Goal: Task Accomplishment & Management: Manage account settings

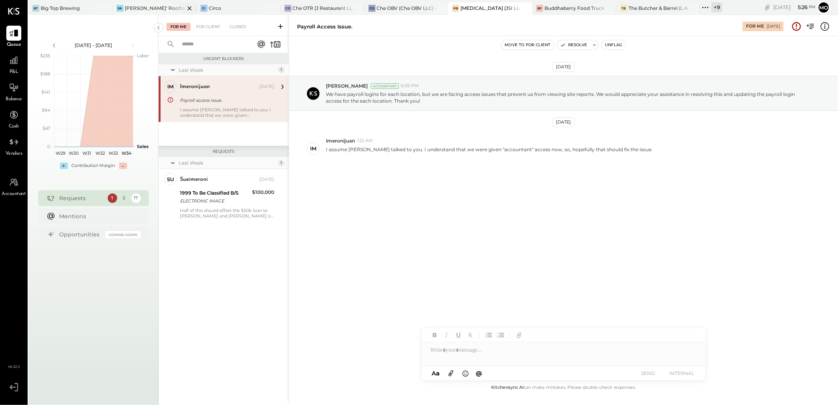
click at [144, 11] on div "[PERSON_NAME]' Rooftop - Ignite" at bounding box center [155, 8] width 60 height 7
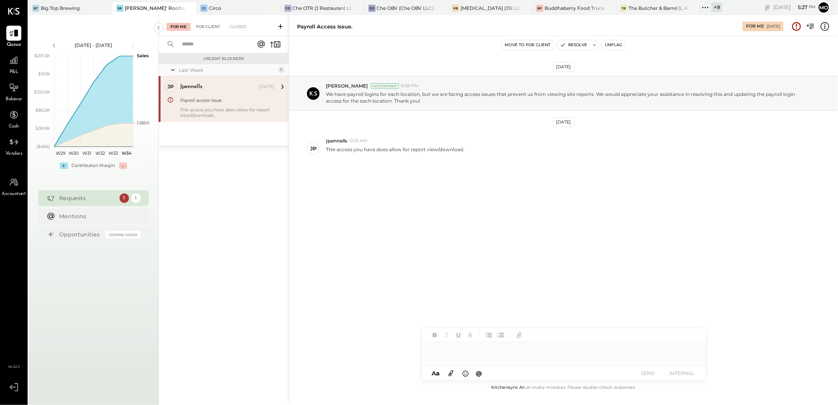
click at [208, 21] on div "For Me For Client Closed" at bounding box center [224, 25] width 130 height 21
click at [211, 24] on div "For Client" at bounding box center [208, 27] width 32 height 8
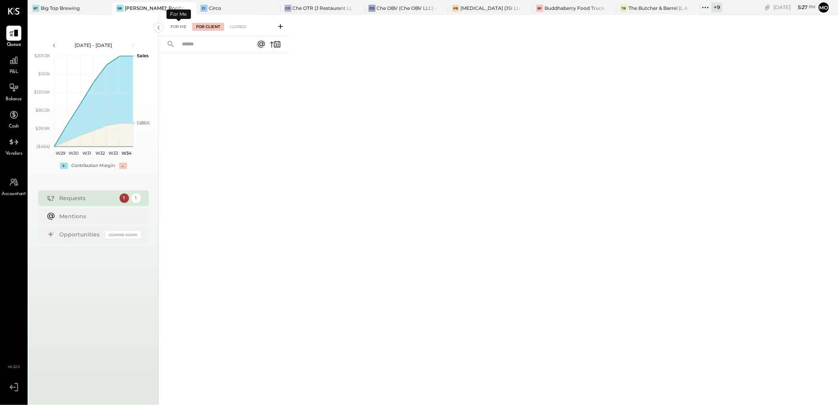
click at [176, 26] on div "For Me" at bounding box center [179, 27] width 24 height 8
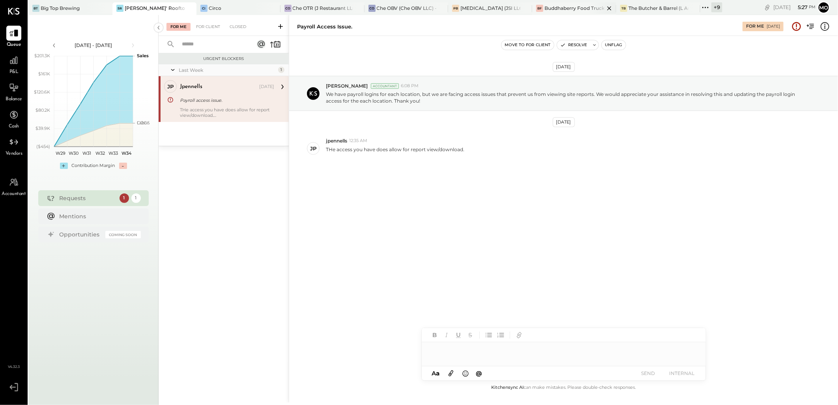
click at [559, 9] on div "Buddhaberry Food Truck" at bounding box center [575, 8] width 60 height 7
click at [704, 6] on icon at bounding box center [705, 7] width 10 height 10
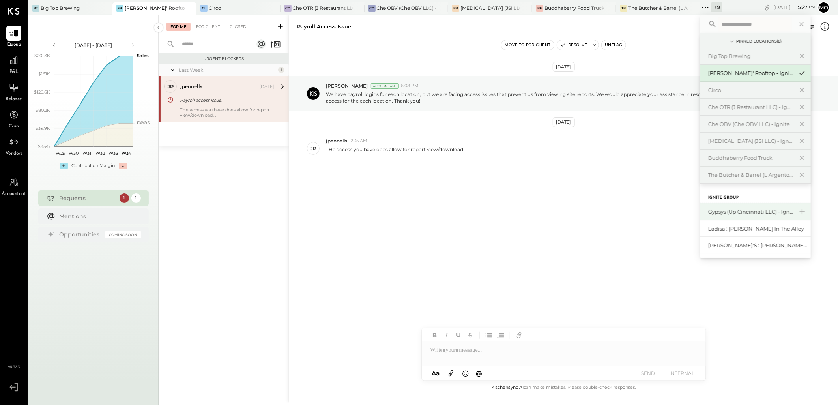
click at [756, 210] on div "Gypsys (Up Cincinnati LLC) - Ignite" at bounding box center [750, 211] width 85 height 7
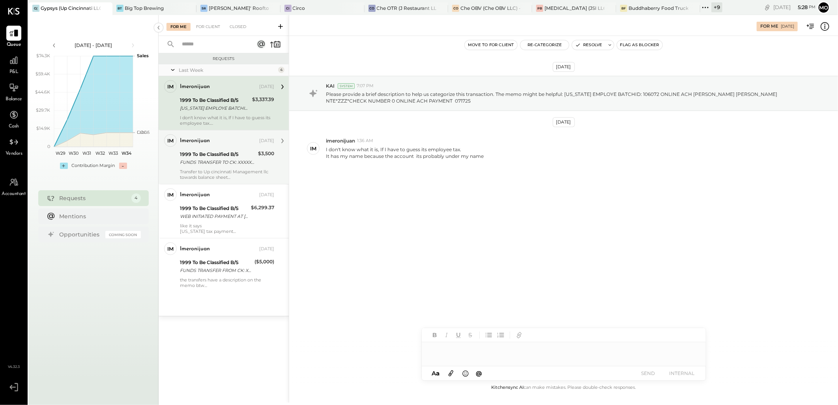
click at [224, 157] on div "1999 To Be Classified B/S" at bounding box center [218, 154] width 76 height 8
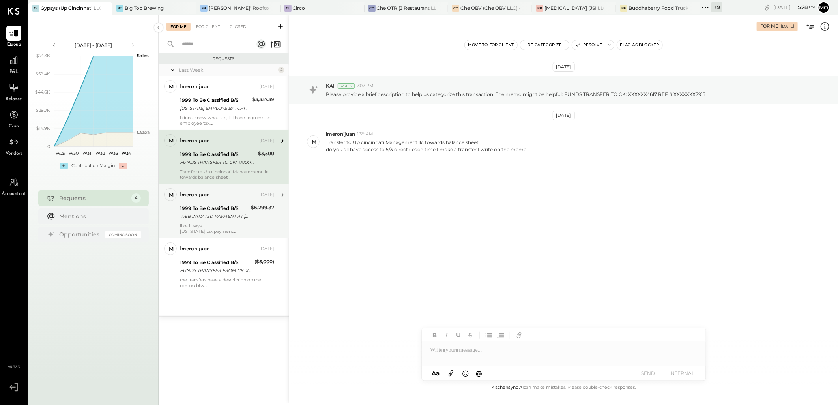
drag, startPoint x: 210, startPoint y: 202, endPoint x: 233, endPoint y: 202, distance: 23.3
click at [209, 202] on div "imeronijuan Aug 14, 2025 1999 To Be Classified B/S WEB INITIATED PAYMENT AT KEN…" at bounding box center [227, 211] width 94 height 46
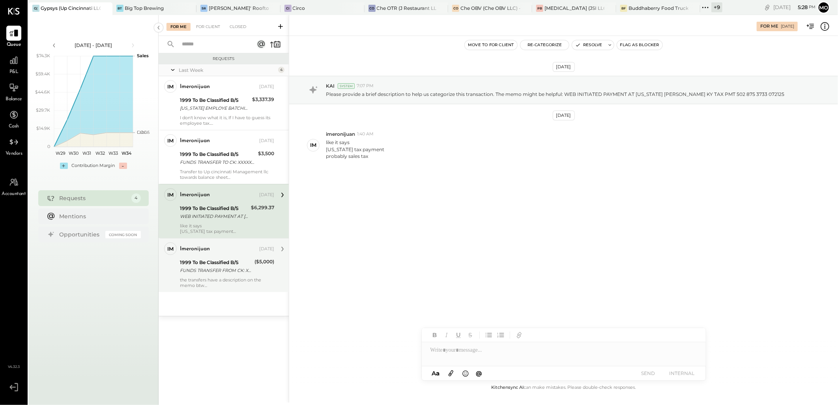
click at [241, 273] on div "FUNDS TRANSFER FROM CK: XXXXXX4732 REF # XXXXXXX3723" at bounding box center [216, 270] width 72 height 8
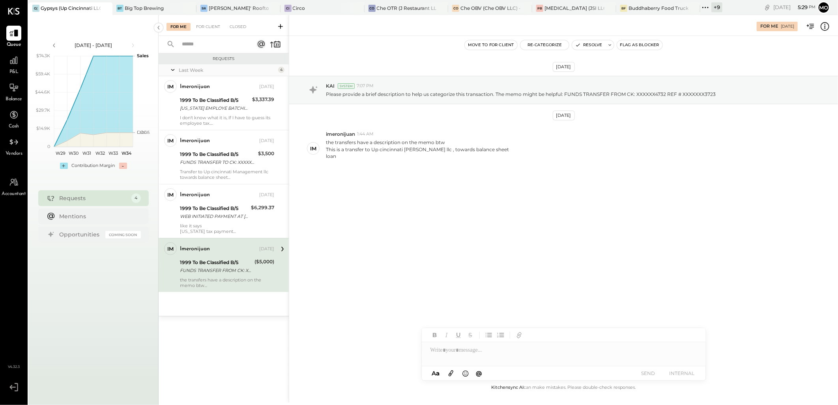
drag, startPoint x: 238, startPoint y: 197, endPoint x: 300, endPoint y: 198, distance: 61.6
click at [238, 198] on div "imeronijuan" at bounding box center [219, 195] width 78 height 8
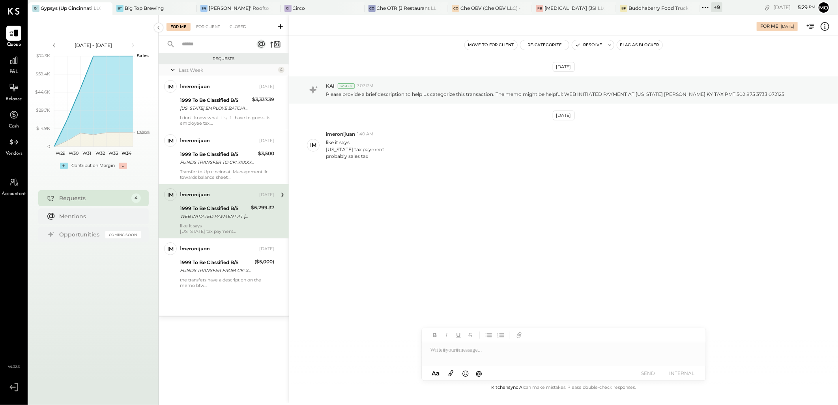
click at [468, 345] on div at bounding box center [564, 350] width 284 height 16
click at [650, 373] on button "SEND" at bounding box center [649, 373] width 32 height 11
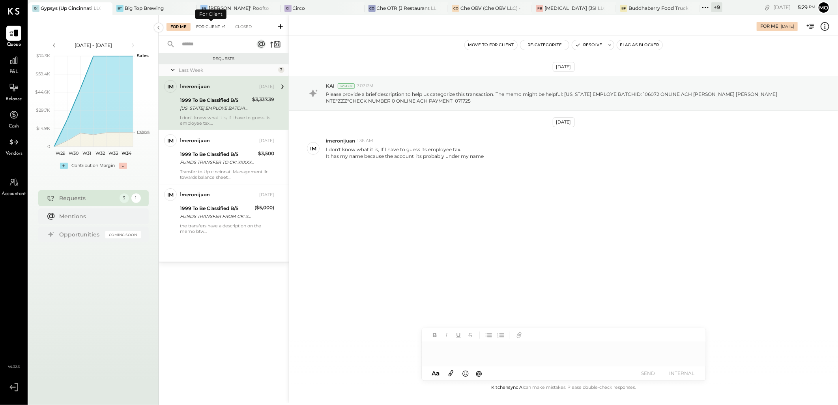
click at [210, 28] on div "For Client +1" at bounding box center [210, 27] width 37 height 8
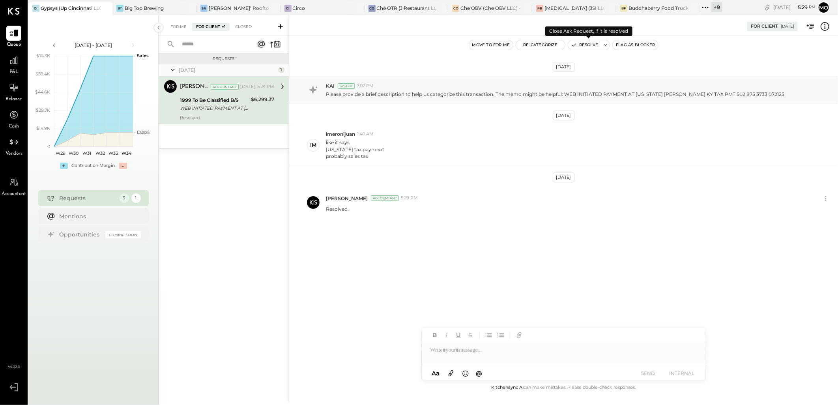
click at [588, 45] on button "Resolve" at bounding box center [584, 44] width 33 height 9
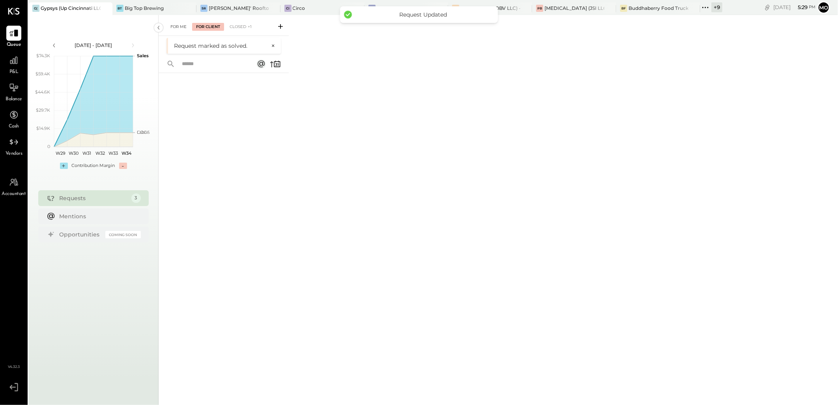
click at [183, 25] on div "For Me" at bounding box center [179, 27] width 24 height 8
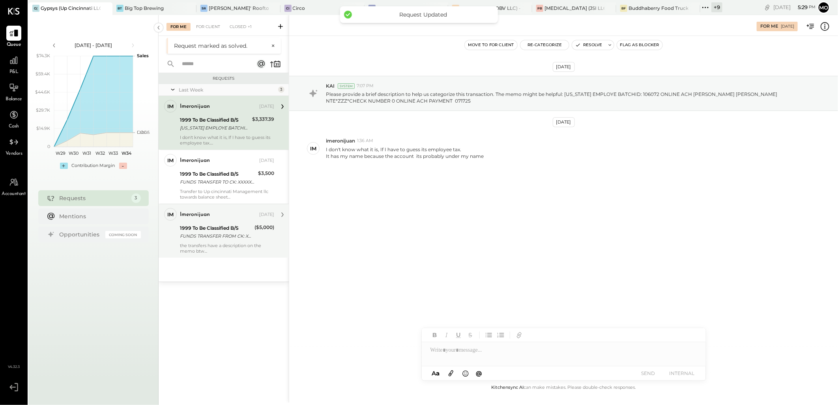
click at [226, 243] on div "the transfers have a description on the memo btw This is a transfer to Up cinci…" at bounding box center [227, 248] width 94 height 11
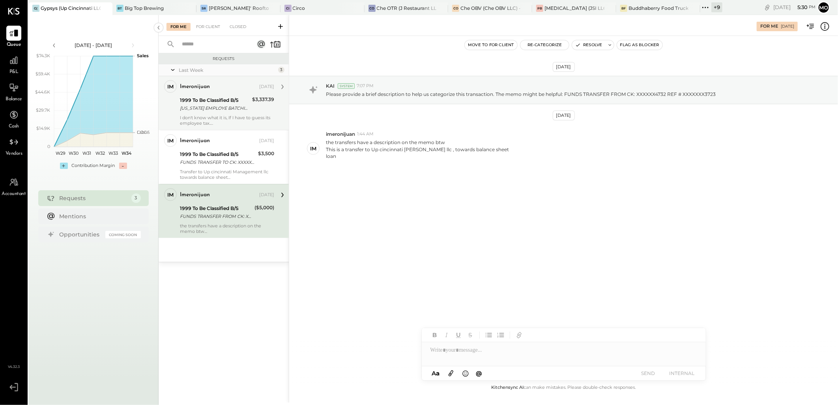
click at [229, 101] on div "1999 To Be Classified B/S" at bounding box center [215, 100] width 70 height 8
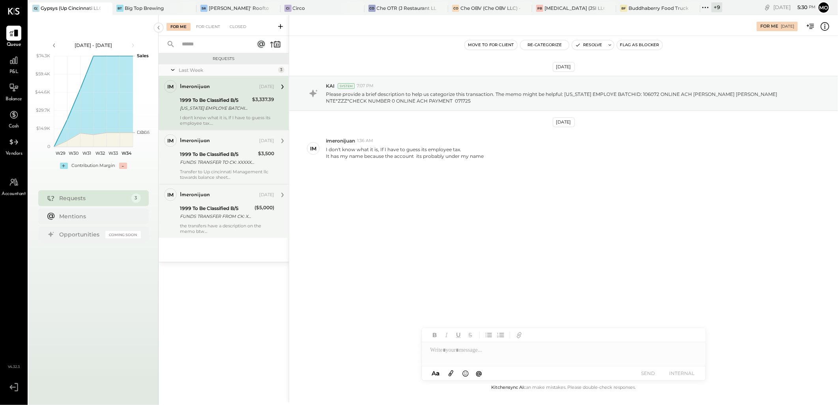
click at [218, 163] on div "FUNDS TRANSFER TO CK: XXXXXX4617 REF # XXXXXXX7915" at bounding box center [218, 162] width 76 height 8
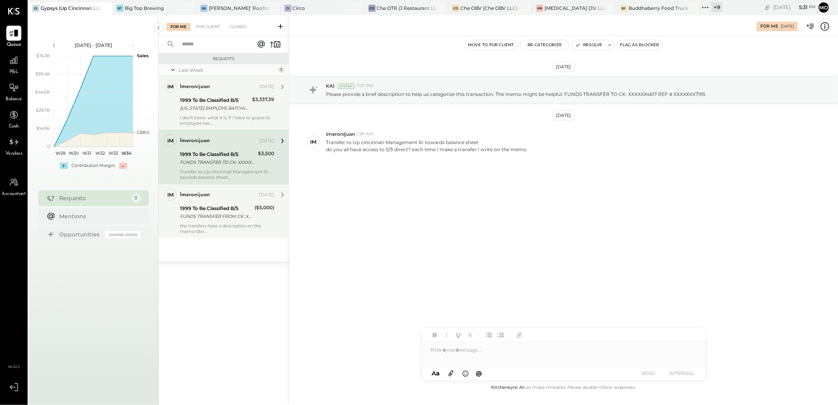
click at [221, 110] on div "KENTUCKY EMPLOYE BATCHID: 106072 ONLINE ACH JUAN IMERONI JUAN IMERONI NTE*ZZZ*C…" at bounding box center [215, 108] width 70 height 8
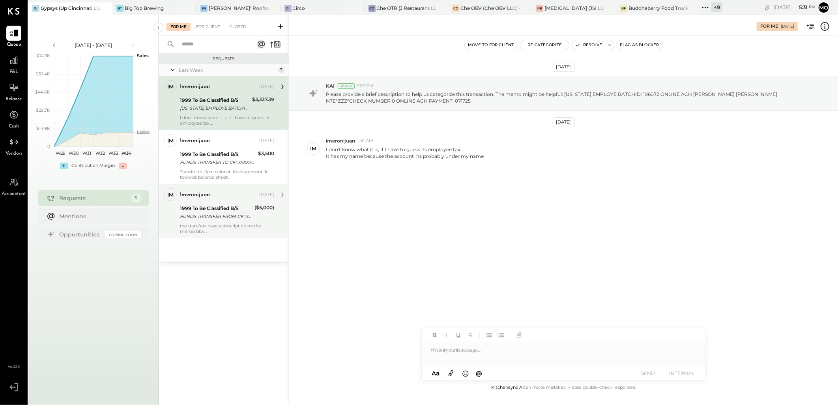
click at [206, 30] on div "For Client" at bounding box center [208, 27] width 32 height 8
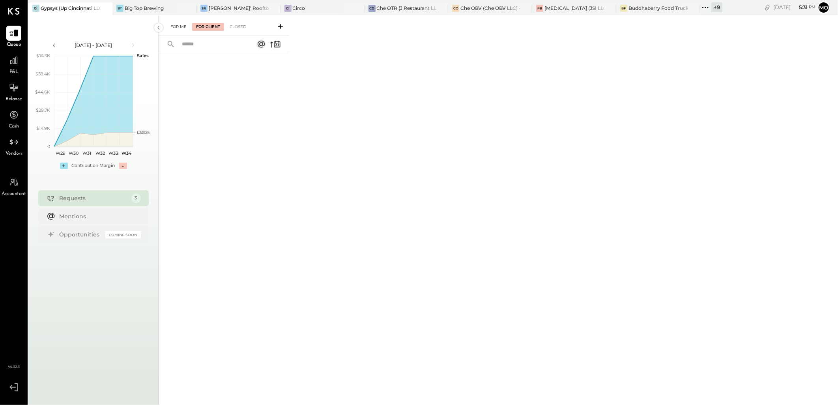
click at [184, 30] on div "For Me" at bounding box center [179, 27] width 24 height 8
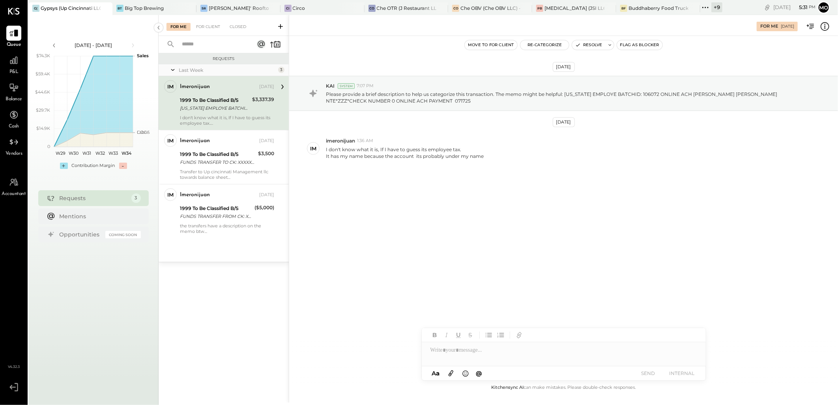
click at [708, 6] on icon at bounding box center [705, 7] width 10 height 10
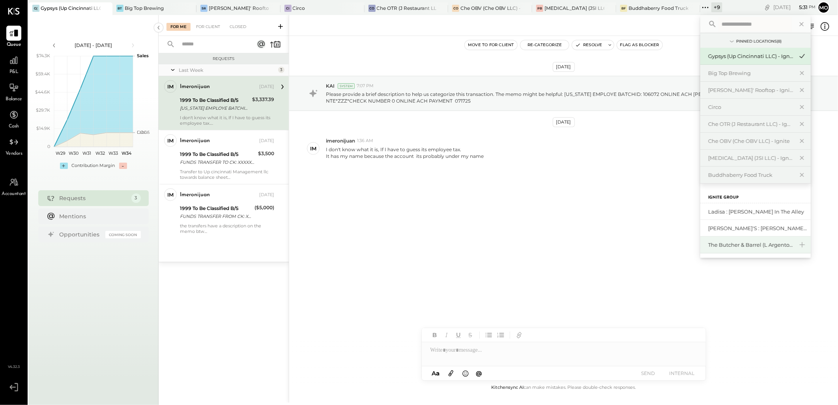
click at [750, 243] on div "The Butcher & Barrel (L Argento LLC) - [GEOGRAPHIC_DATA]" at bounding box center [750, 244] width 85 height 7
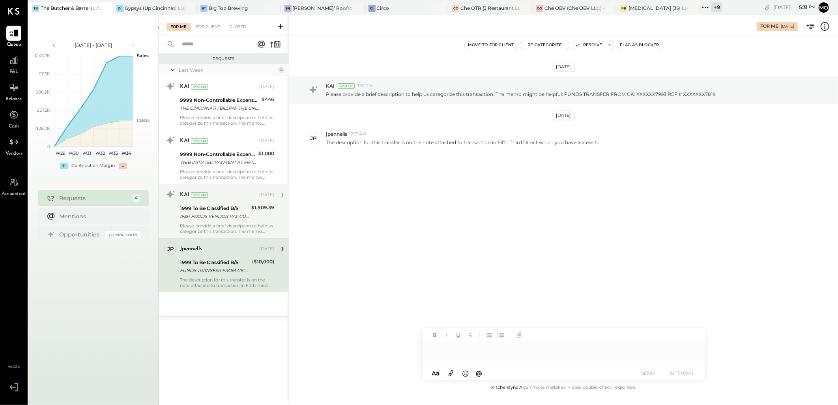
click at [242, 213] on div "IF&P FOODS VENDOR PAY CUST BBCIN THE BUTCHER & BARREL 070725" at bounding box center [214, 216] width 69 height 8
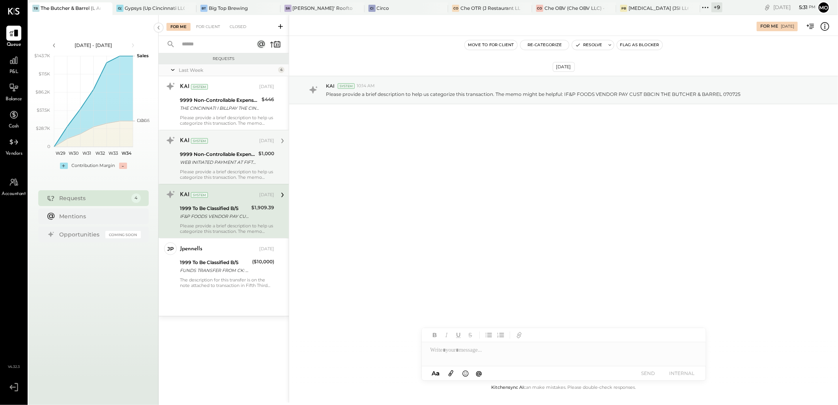
click at [248, 170] on div "Please provide a brief description to help us categorize this transaction. The …" at bounding box center [227, 174] width 94 height 11
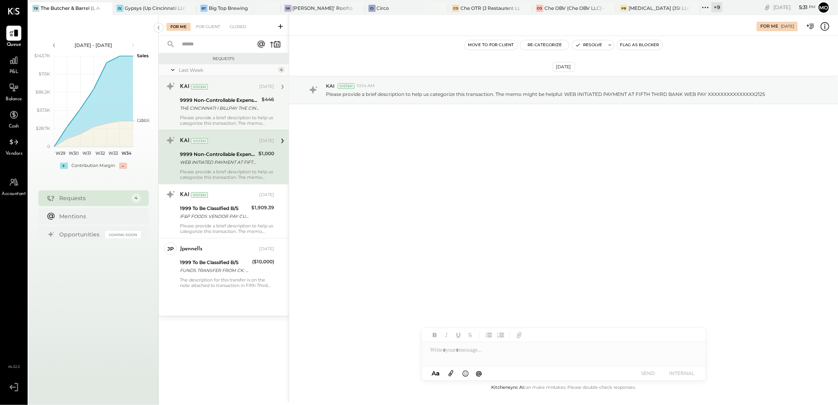
click at [241, 103] on div "9999 Non-Controllable Expenses:Other Income and Expenses:To Be Classified P&L" at bounding box center [219, 100] width 79 height 8
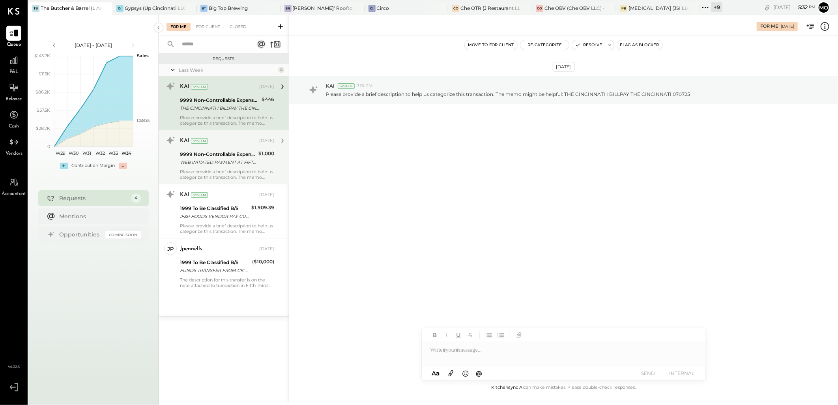
click at [250, 158] on div "WEB INITIATED PAYMENT AT FIFTH THIRD BANK WEB PAY XXXXXXXXXXXXXXX2125" at bounding box center [218, 162] width 76 height 8
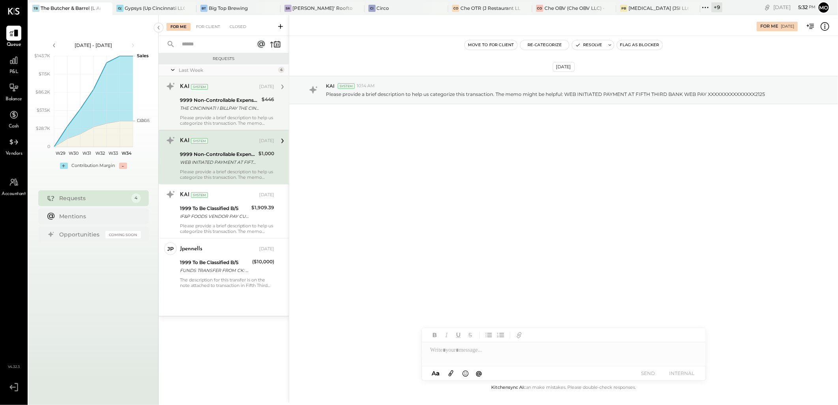
click at [211, 107] on div "THE CINCINNATI I BILLPAY THE CINCINNATI 070725" at bounding box center [219, 108] width 79 height 8
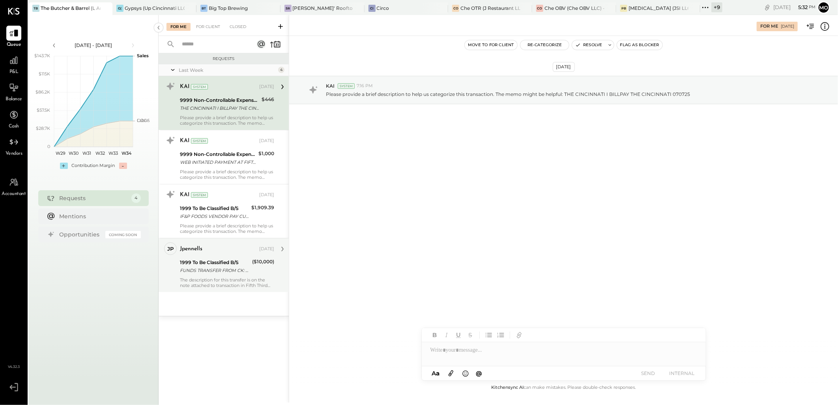
click at [223, 272] on div "FUNDS TRANSFER FROM CK: XXXXXX7993 REF # XXXXXXX7819" at bounding box center [215, 270] width 70 height 8
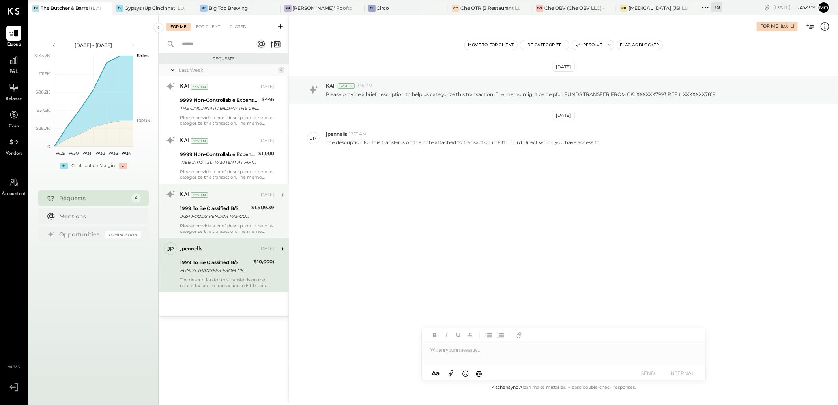
click at [251, 212] on div "1999 To Be Classified B/S IF&P FOODS VENDOR PAY CUST BBCIN THE BUTCHER & BARREL…" at bounding box center [227, 212] width 94 height 17
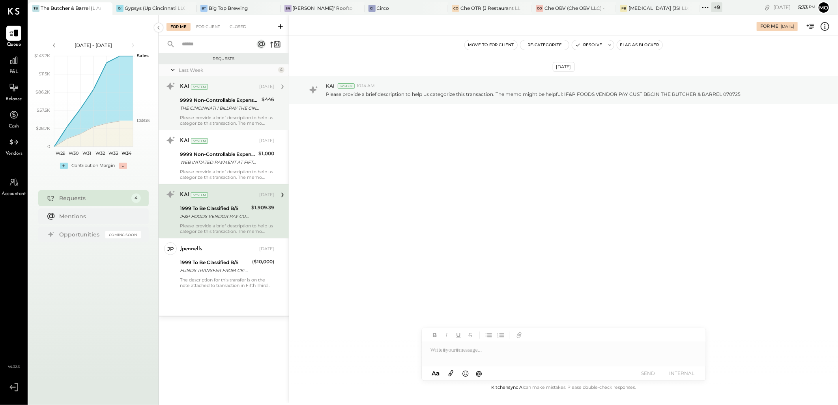
click at [238, 110] on div "THE CINCINNATI I BILLPAY THE CINCINNATI 070725" at bounding box center [219, 108] width 79 height 8
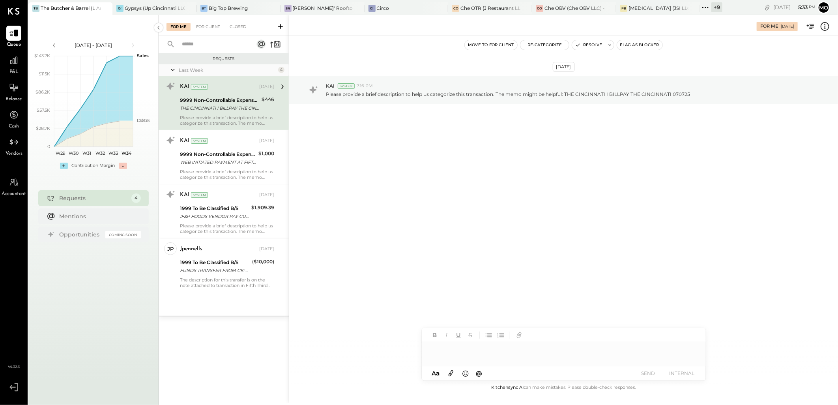
click at [480, 352] on div at bounding box center [564, 350] width 284 height 16
click at [639, 372] on button "SEND" at bounding box center [649, 373] width 32 height 11
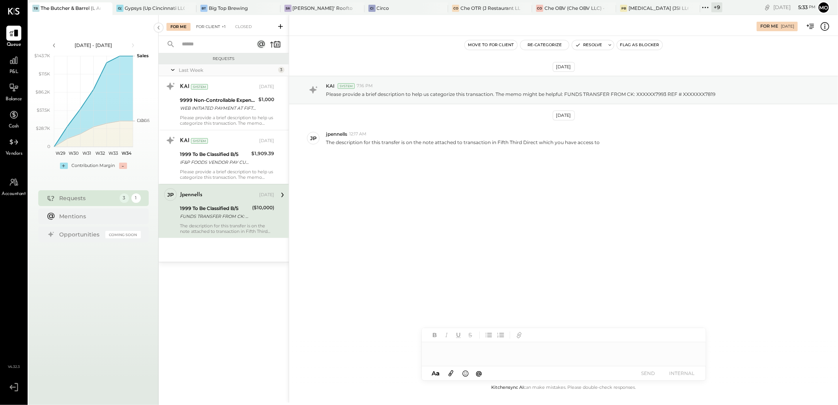
click at [215, 26] on div "For Client +1" at bounding box center [210, 27] width 37 height 8
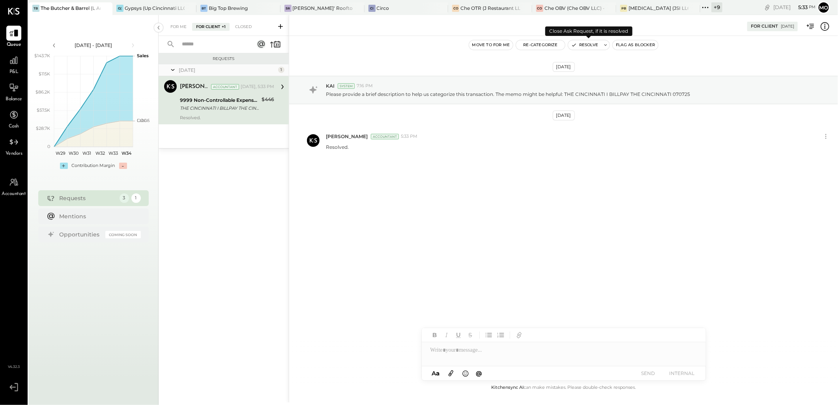
click at [590, 45] on button "Resolve" at bounding box center [584, 44] width 33 height 9
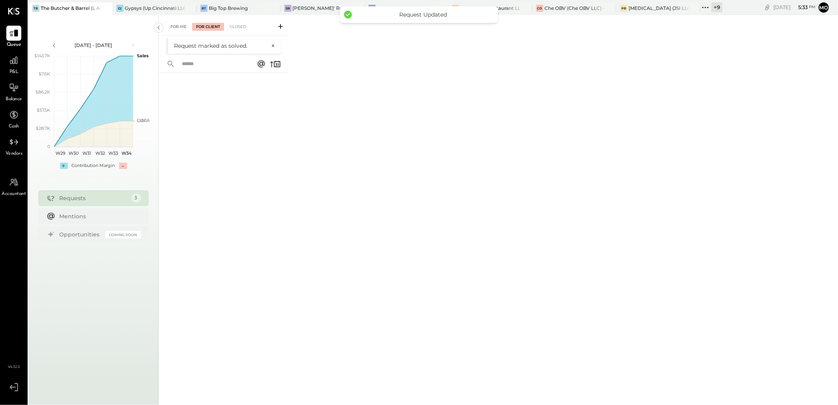
click at [179, 28] on div "For Me" at bounding box center [179, 27] width 24 height 8
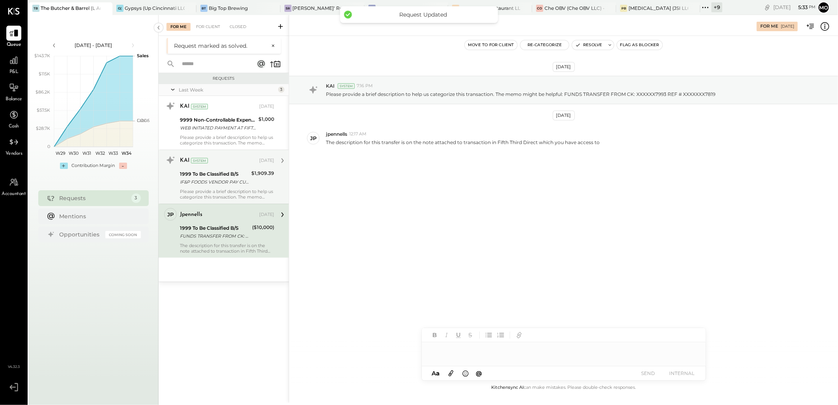
click at [237, 179] on div "IF&P FOODS VENDOR PAY CUST BBCIN THE BUTCHER & BARREL 070725" at bounding box center [214, 182] width 69 height 8
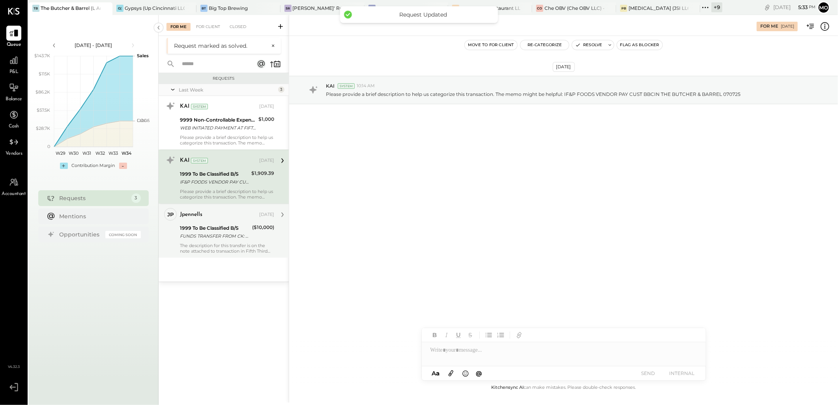
click at [228, 219] on div "jpennells Aug 14, 2025" at bounding box center [227, 214] width 94 height 11
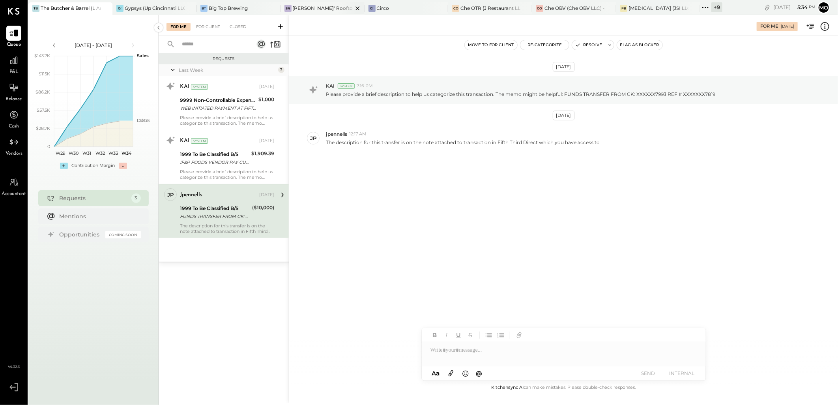
click at [317, 9] on div "[PERSON_NAME]' Rooftop - Ignite" at bounding box center [323, 8] width 60 height 7
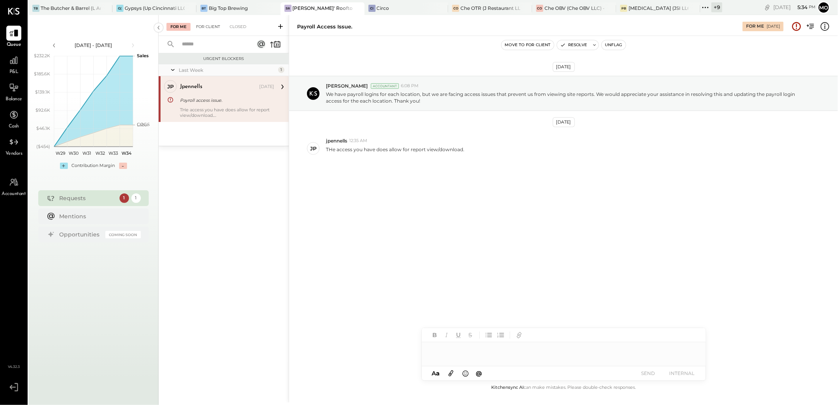
click at [210, 27] on div "For Client" at bounding box center [208, 27] width 32 height 8
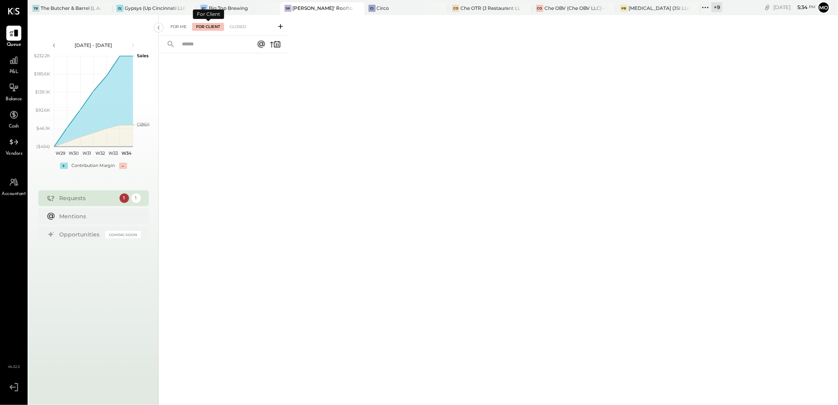
click at [183, 24] on div "For Me" at bounding box center [179, 27] width 24 height 8
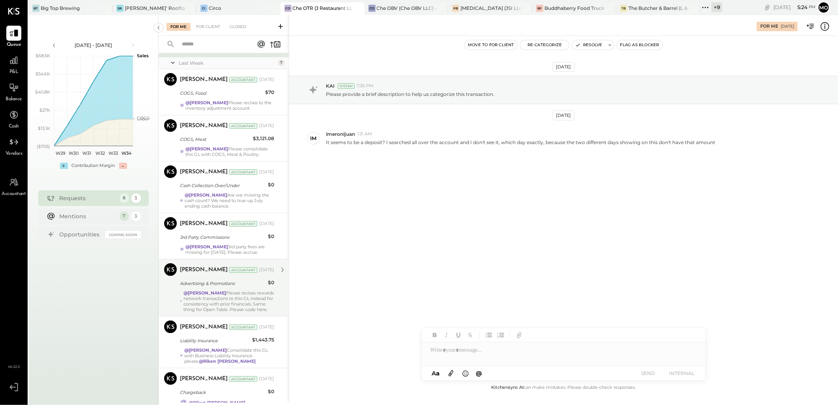
scroll to position [112, 0]
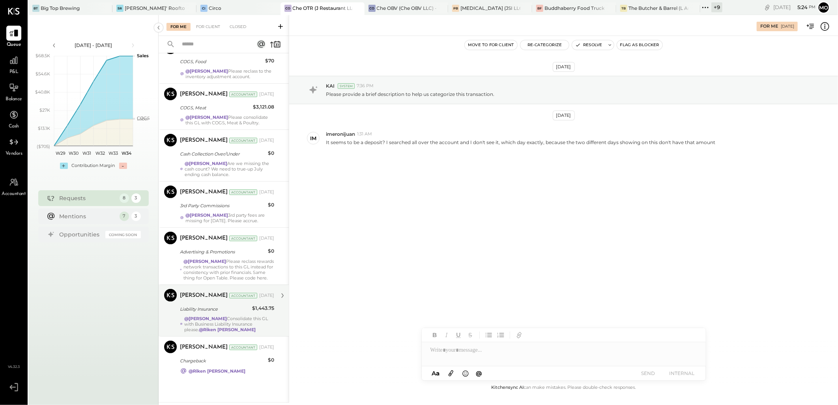
click at [221, 314] on div "[PERSON_NAME] Accountant [DATE] Liability Insurance $1,443.75 @Mohammadsalkin A…" at bounding box center [227, 310] width 94 height 43
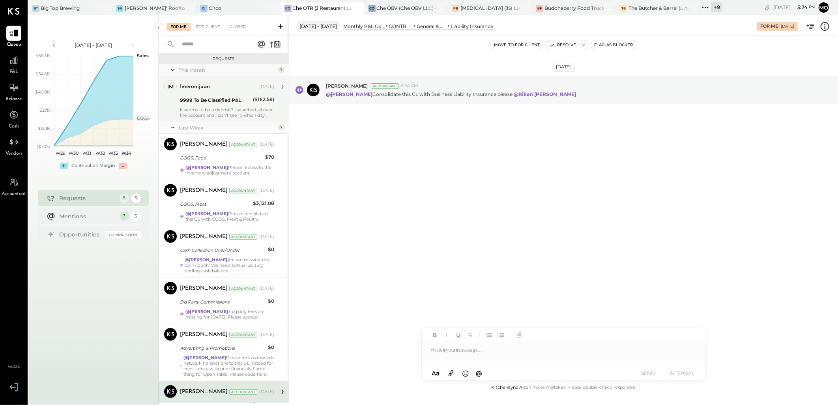
click at [214, 95] on div "9999 To Be Classified P&L" at bounding box center [215, 99] width 71 height 9
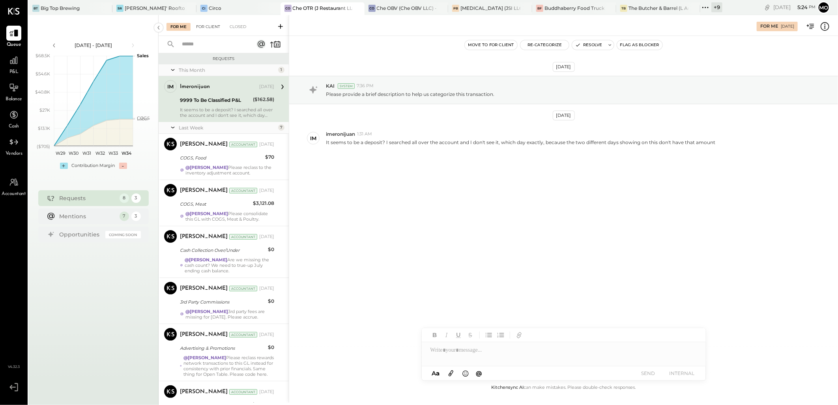
click at [210, 27] on div "For Client" at bounding box center [208, 27] width 32 height 8
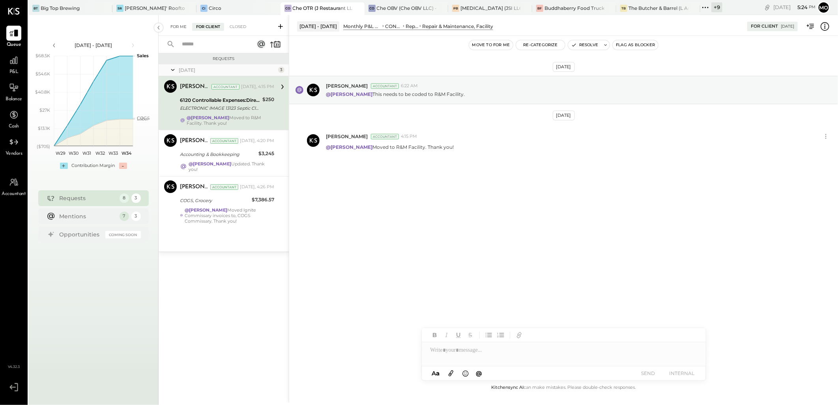
click at [178, 28] on div "For Me" at bounding box center [179, 27] width 24 height 8
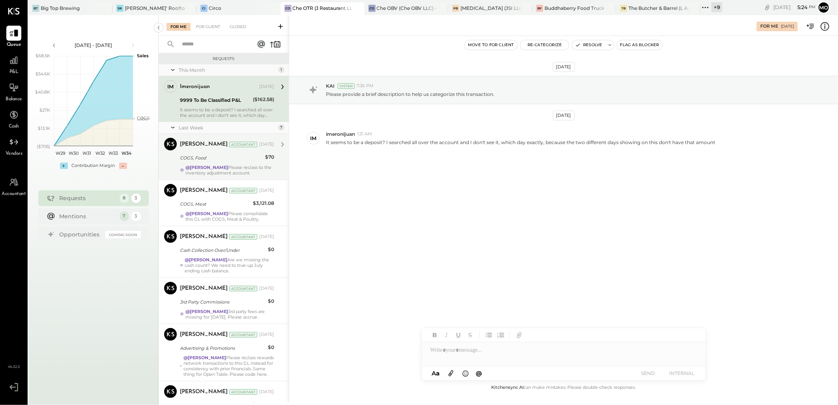
click at [218, 157] on div "COGS, Food" at bounding box center [221, 158] width 83 height 8
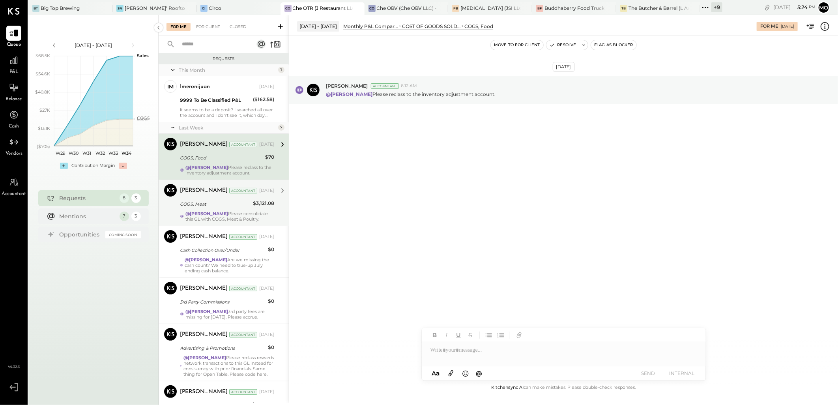
click at [219, 206] on div "COGS, Meat" at bounding box center [215, 204] width 71 height 8
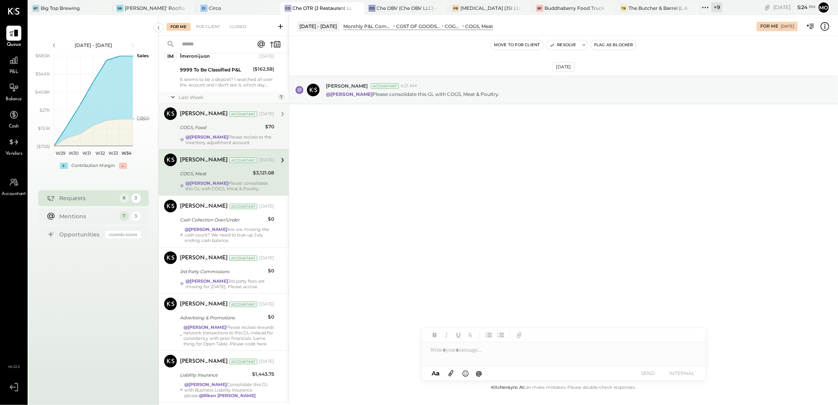
scroll to position [44, 0]
